Goal: Book appointment/travel/reservation

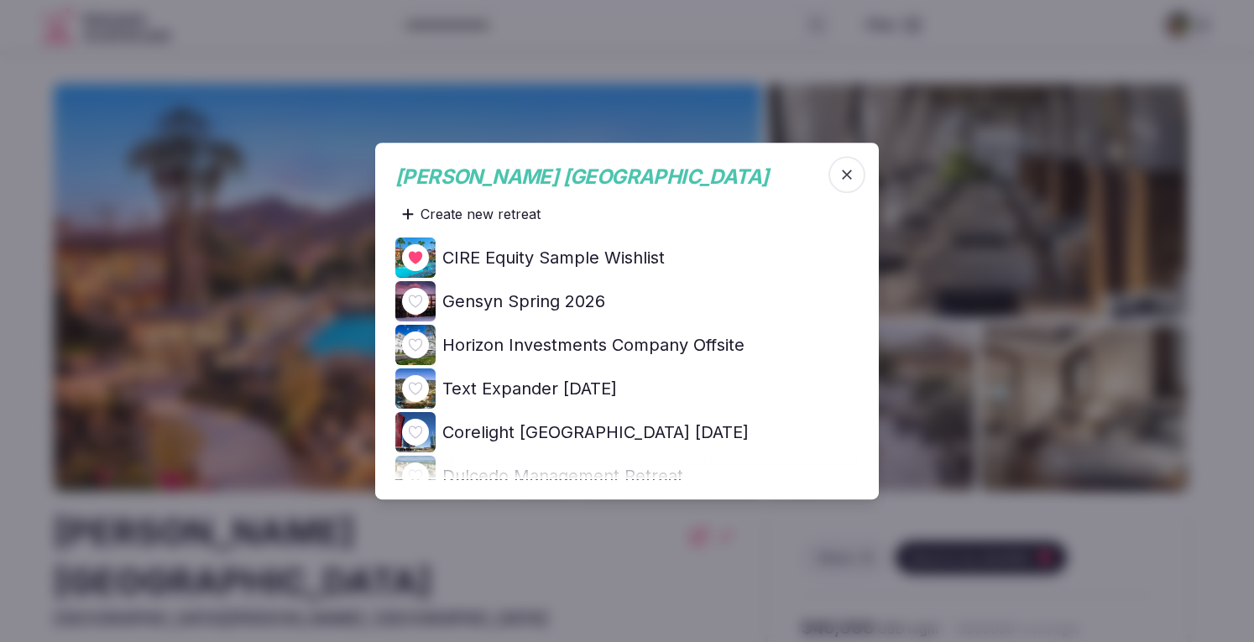
click at [0, 0] on icon at bounding box center [0, 0] width 0 height 0
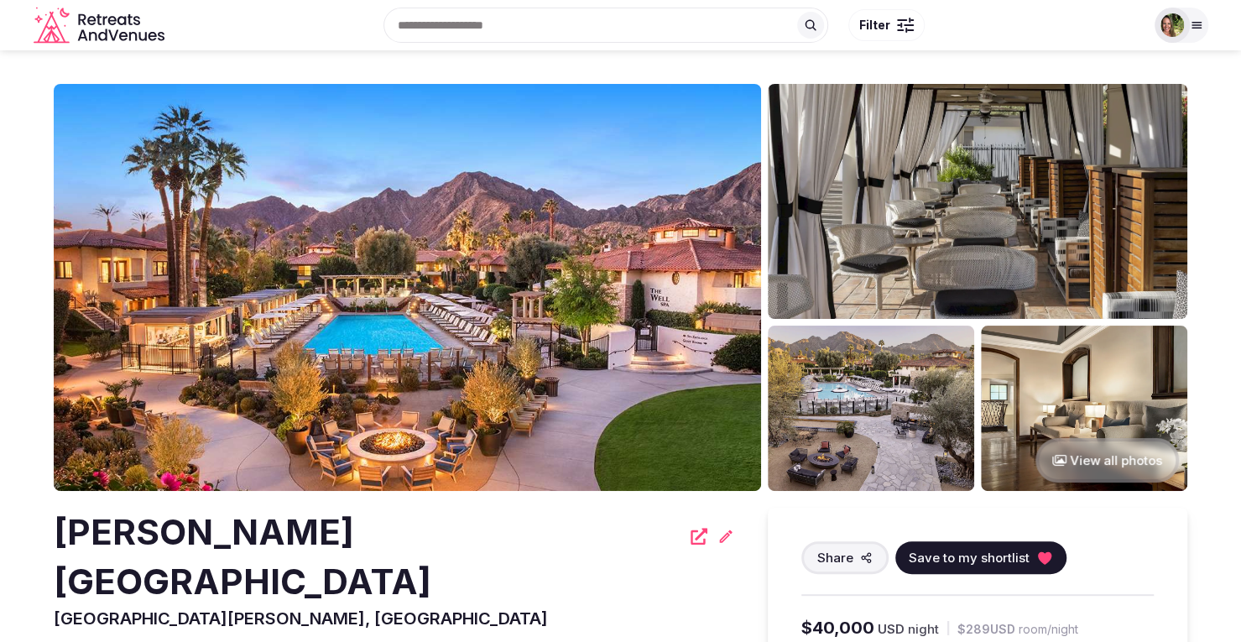
click at [1180, 28] on img at bounding box center [1172, 24] width 23 height 23
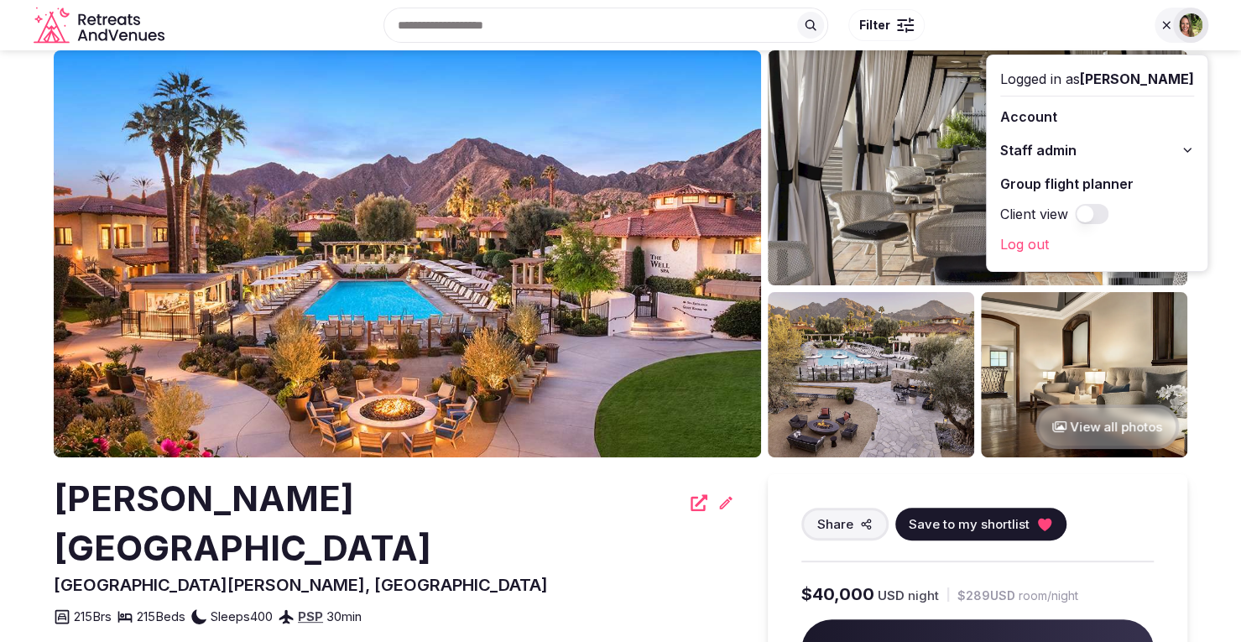
scroll to position [561, 0]
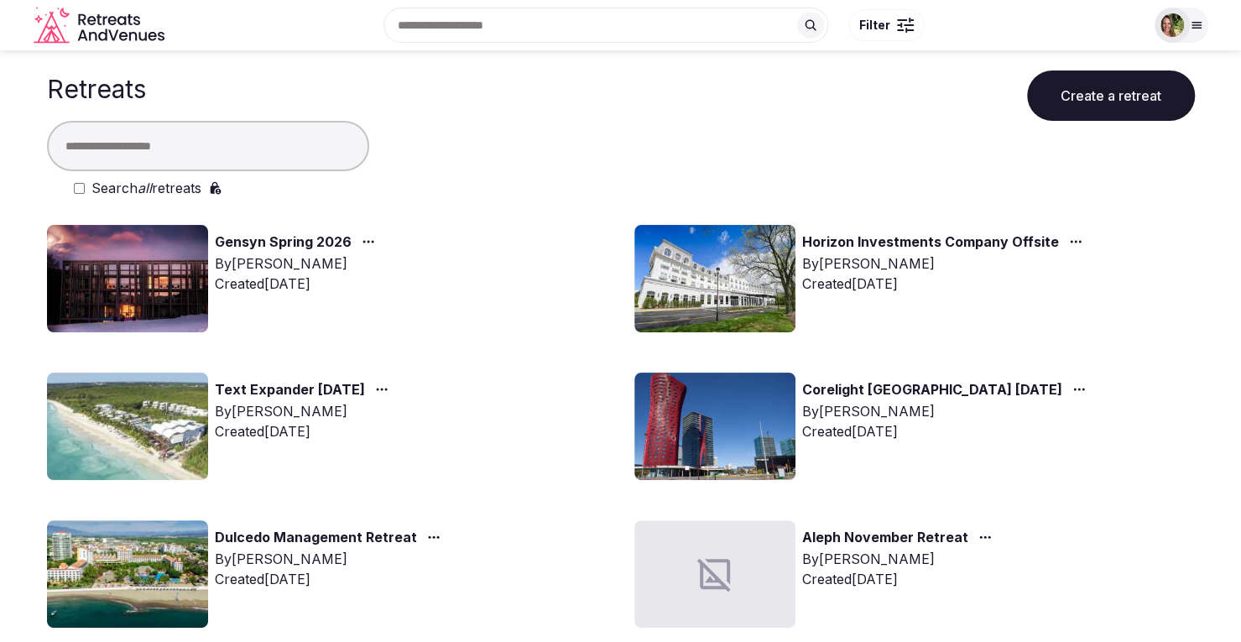
click at [365, 380] on link "Text Expander [DATE]" at bounding box center [290, 390] width 150 height 22
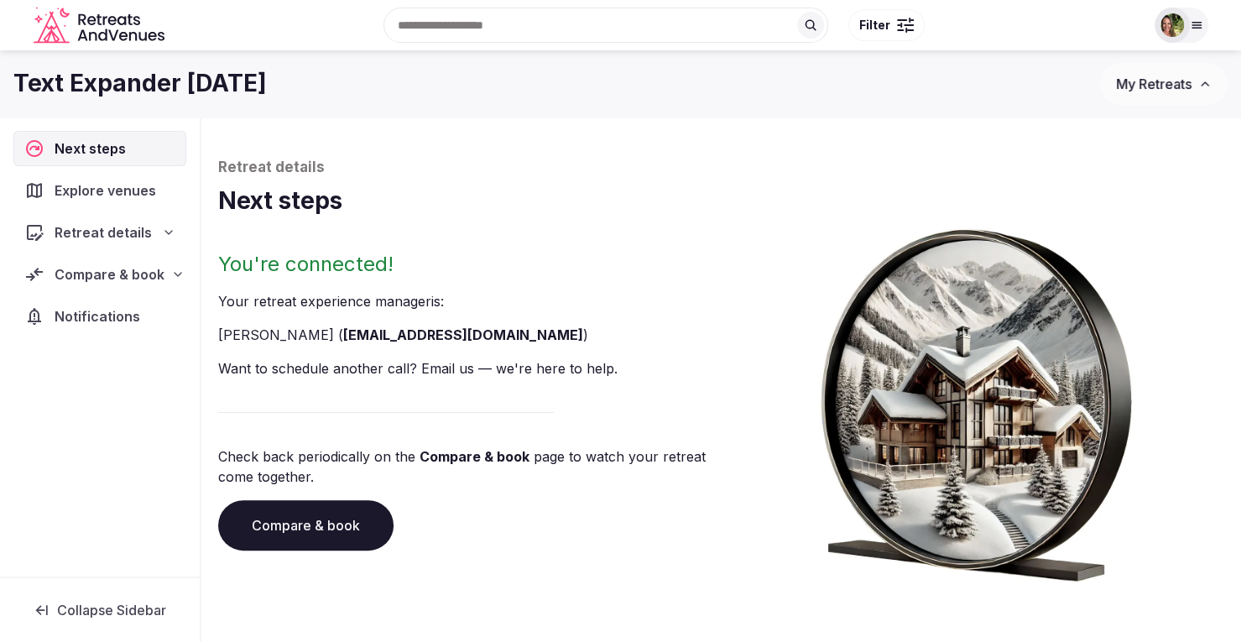
click at [114, 272] on span "Compare & book" at bounding box center [110, 274] width 110 height 20
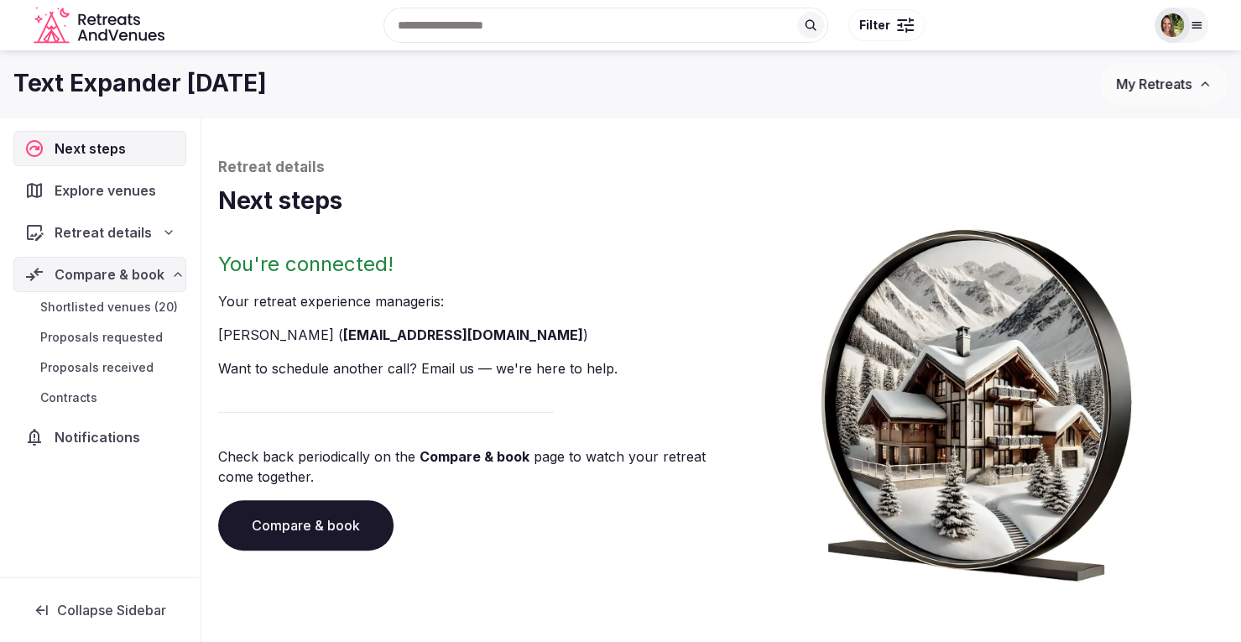
click at [104, 301] on span "Shortlisted venues (20)" at bounding box center [109, 307] width 138 height 17
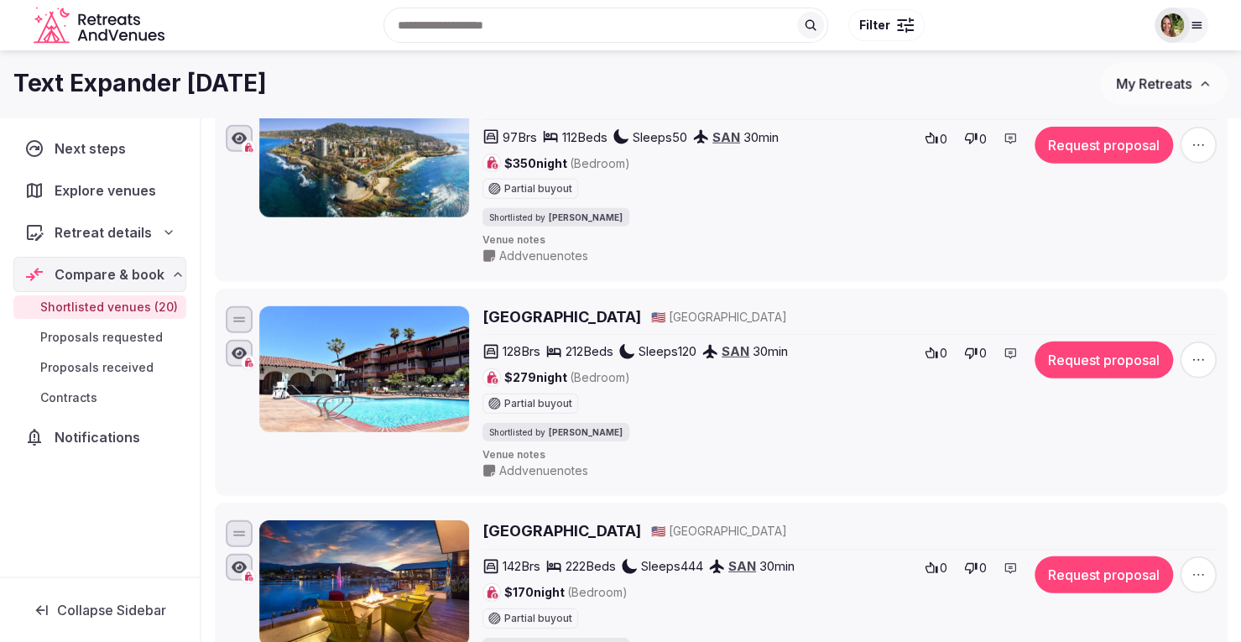
scroll to position [2629, 0]
